Goal: Entertainment & Leisure: Consume media (video, audio)

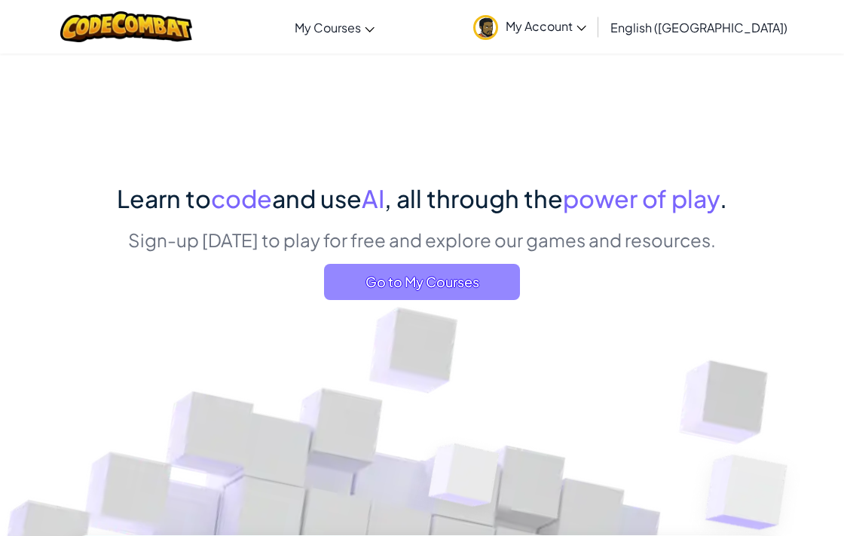
click at [474, 280] on span "Go to My Courses" at bounding box center [422, 282] width 196 height 36
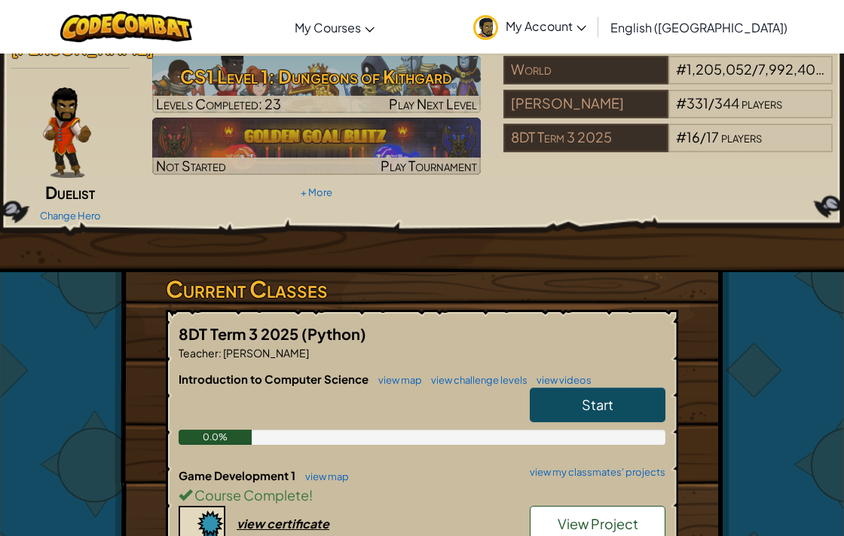
scroll to position [109, 0]
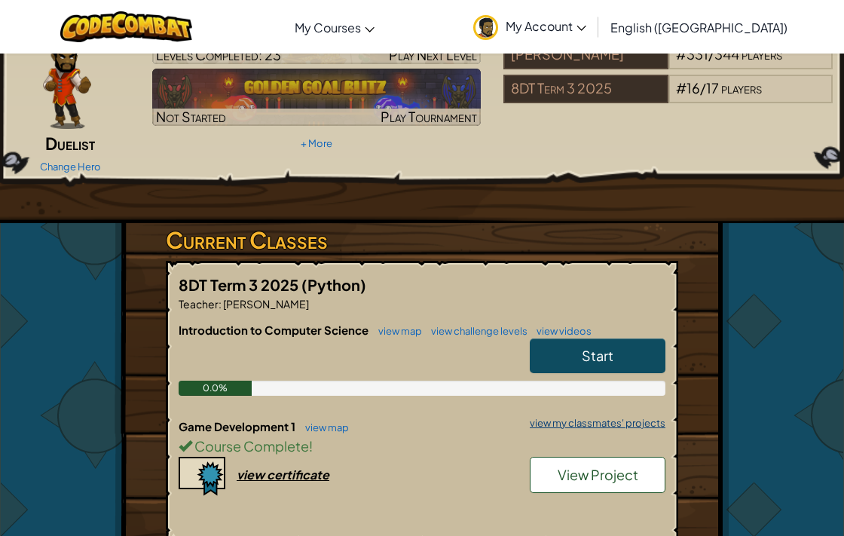
click at [601, 422] on link "view my classmates' projects" at bounding box center [593, 423] width 143 height 10
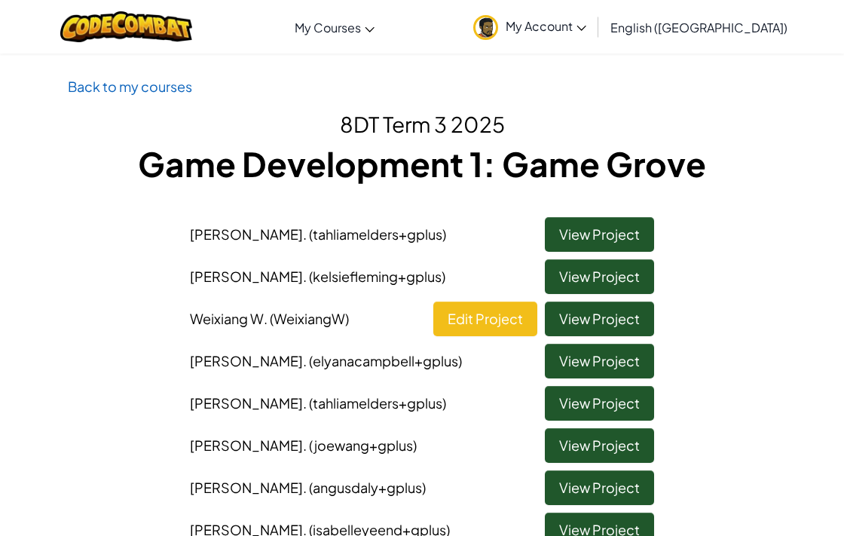
scroll to position [33, 0]
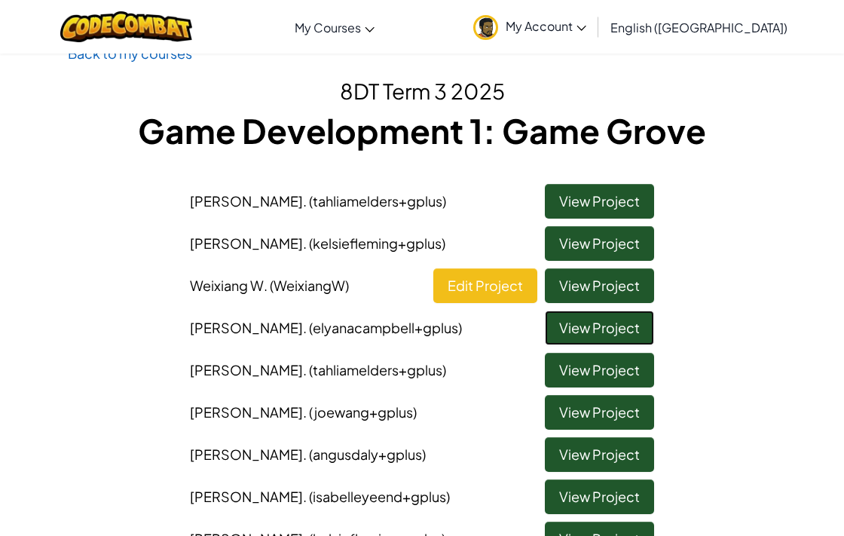
click at [594, 333] on link "View Project" at bounding box center [599, 328] width 109 height 35
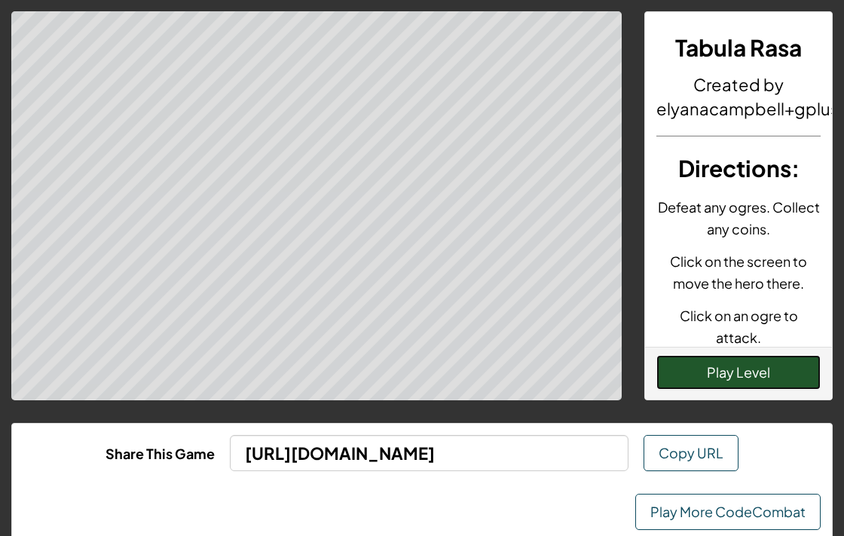
click at [701, 375] on button "Play Level" at bounding box center [739, 372] width 164 height 35
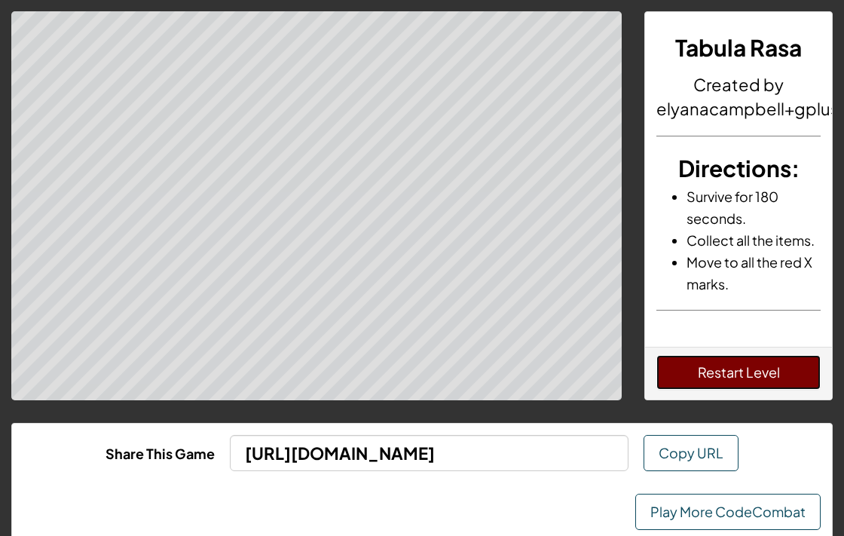
click at [684, 366] on button "Restart Level" at bounding box center [739, 372] width 164 height 35
click at [355, 215] on div "Tabula Rasa Created by elyanacampbell+gplus Directions : Survive for 180 second…" at bounding box center [422, 205] width 844 height 389
click at [688, 369] on button "Restart Level" at bounding box center [739, 372] width 164 height 35
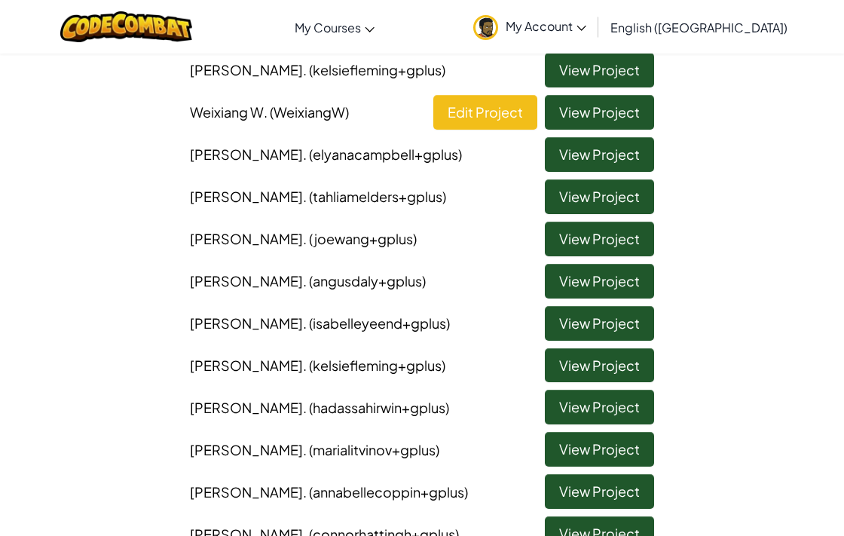
scroll to position [238, 0]
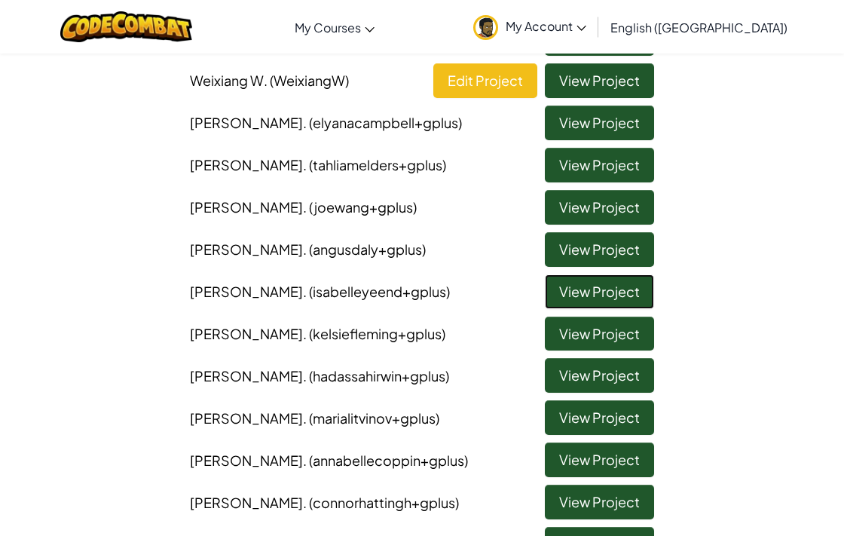
click at [602, 294] on link "View Project" at bounding box center [599, 291] width 109 height 35
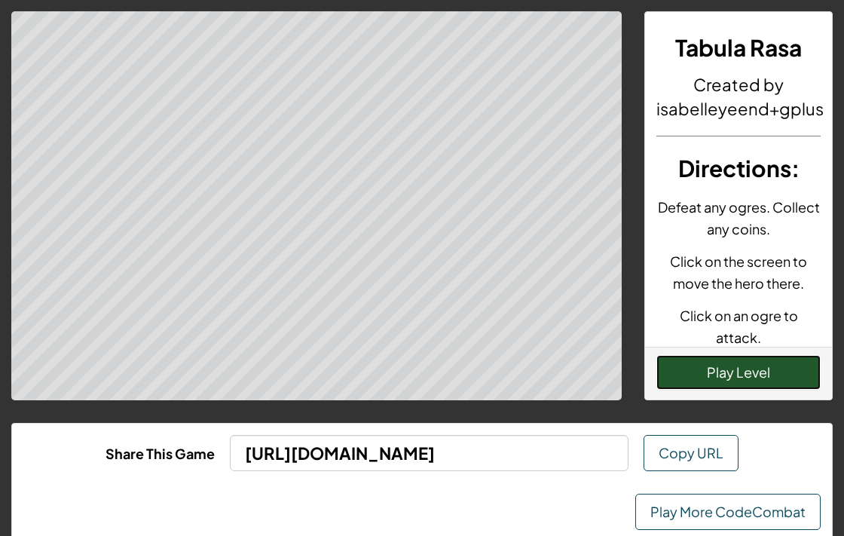
click at [745, 360] on button "Play Level" at bounding box center [739, 372] width 164 height 35
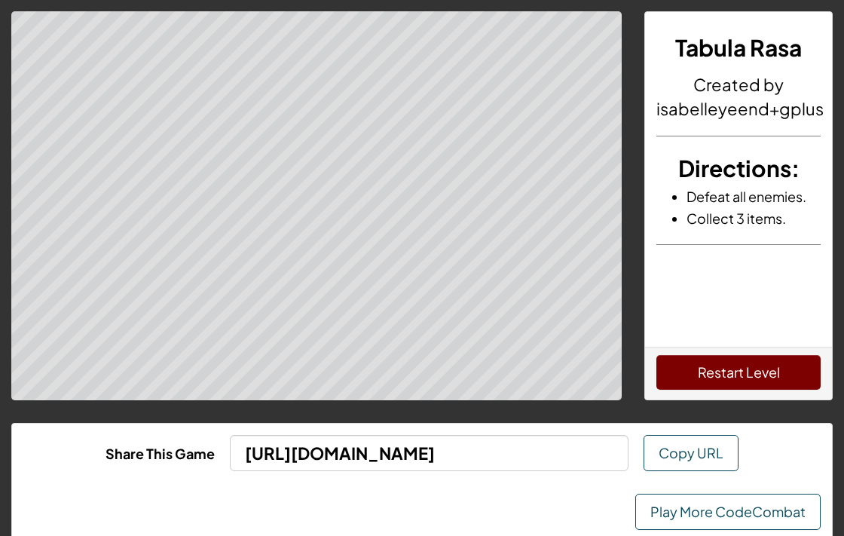
click at [721, 390] on div "Restart Level" at bounding box center [738, 373] width 187 height 53
click at [727, 371] on button "Restart Level" at bounding box center [739, 372] width 164 height 35
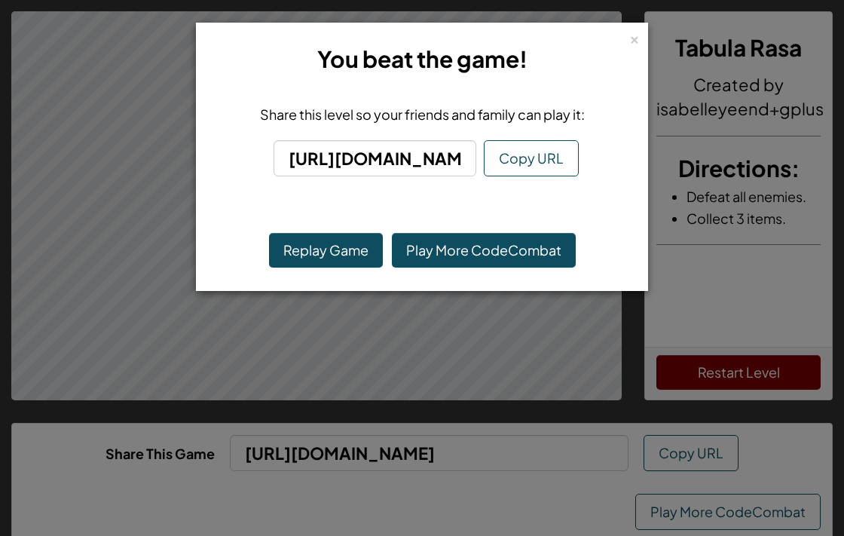
click at [641, 44] on div "× You beat the game! Share this level so your friends and family can play it: […" at bounding box center [422, 157] width 452 height 268
click at [638, 38] on div "×" at bounding box center [634, 37] width 11 height 16
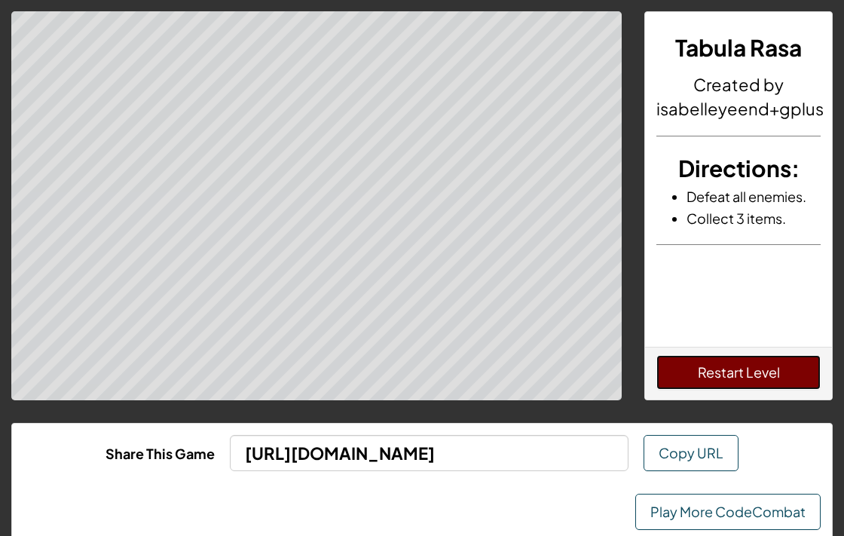
click at [695, 361] on button "Restart Level" at bounding box center [739, 372] width 164 height 35
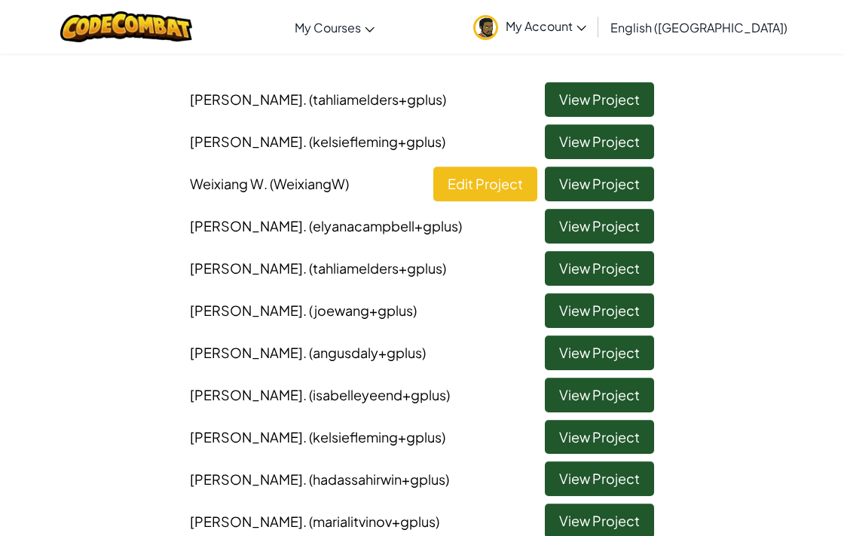
scroll to position [134, 0]
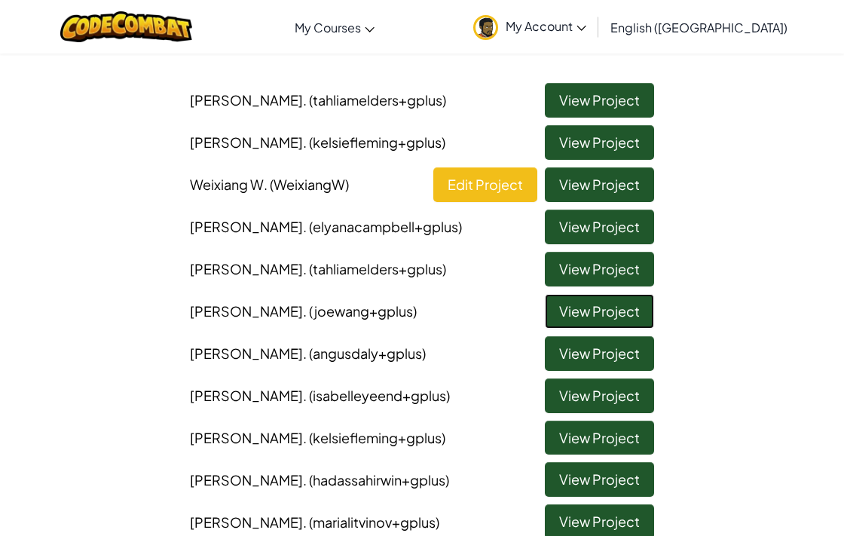
click at [570, 310] on link "View Project" at bounding box center [599, 311] width 109 height 35
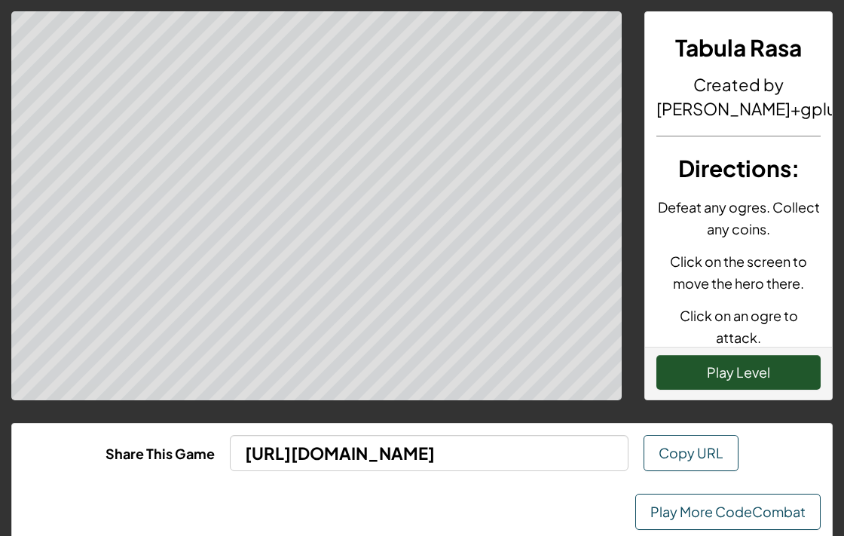
click at [753, 403] on div "Tabula Rasa Created by joewang+gplus Directions : Defeat any ogres. Collect any…" at bounding box center [422, 284] width 844 height 568
click at [766, 364] on button "Play Level" at bounding box center [739, 372] width 164 height 35
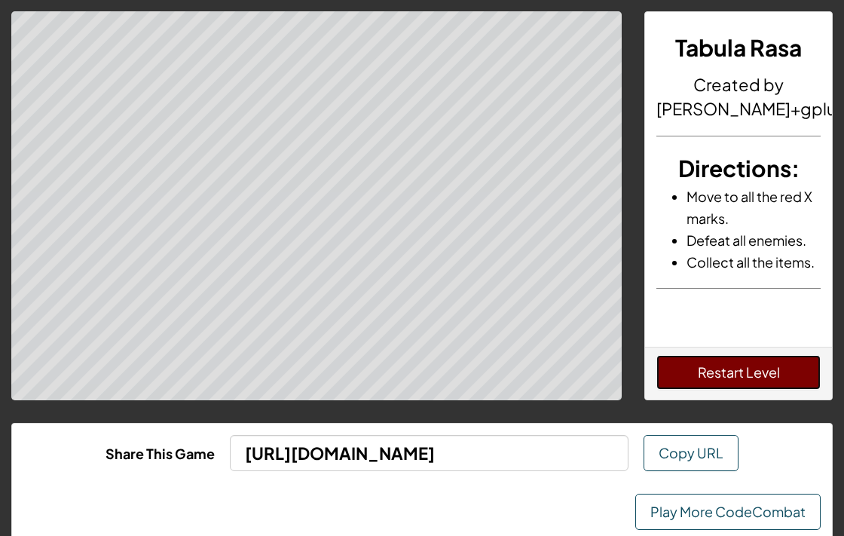
click at [729, 365] on button "Restart Level" at bounding box center [739, 372] width 164 height 35
